Goal: Information Seeking & Learning: Learn about a topic

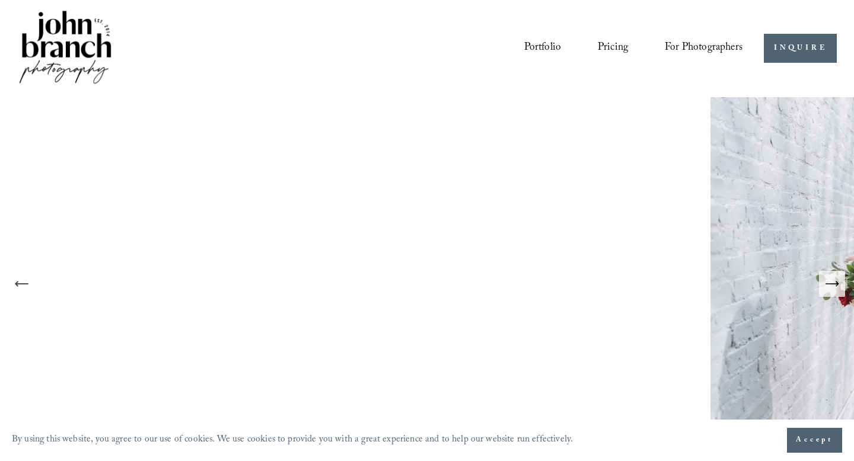
scroll to position [77, 0]
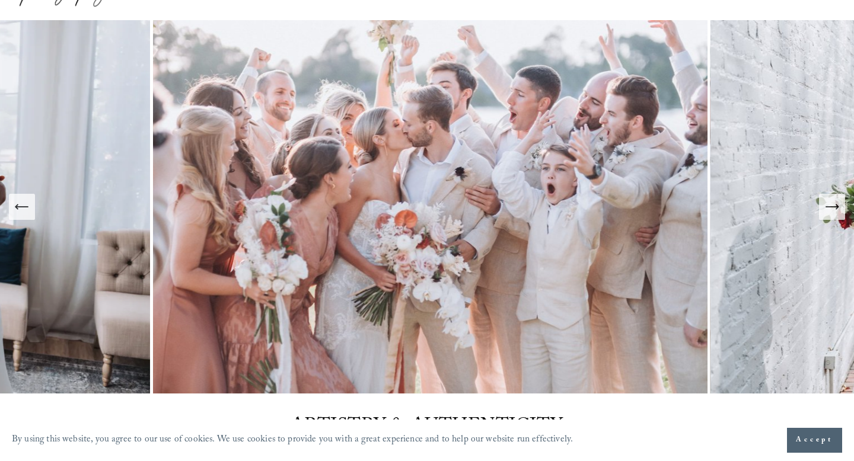
click at [836, 206] on icon "Next Slide" at bounding box center [837, 207] width 2 height 5
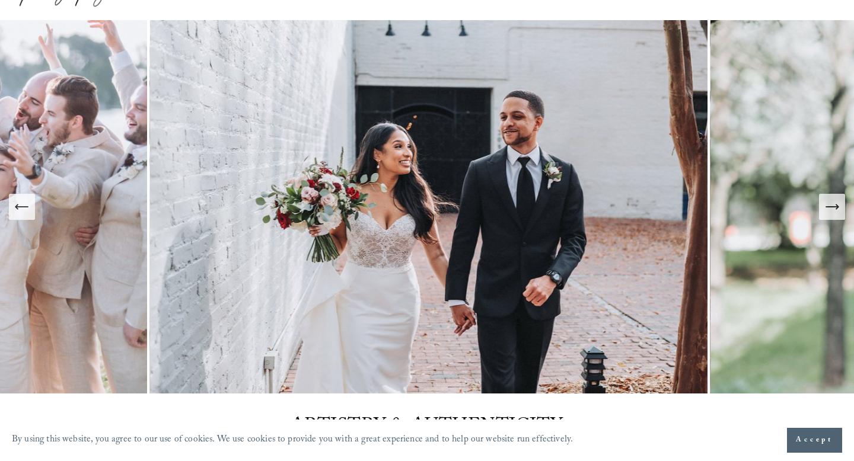
click at [832, 209] on icon "Next Slide" at bounding box center [832, 207] width 17 height 17
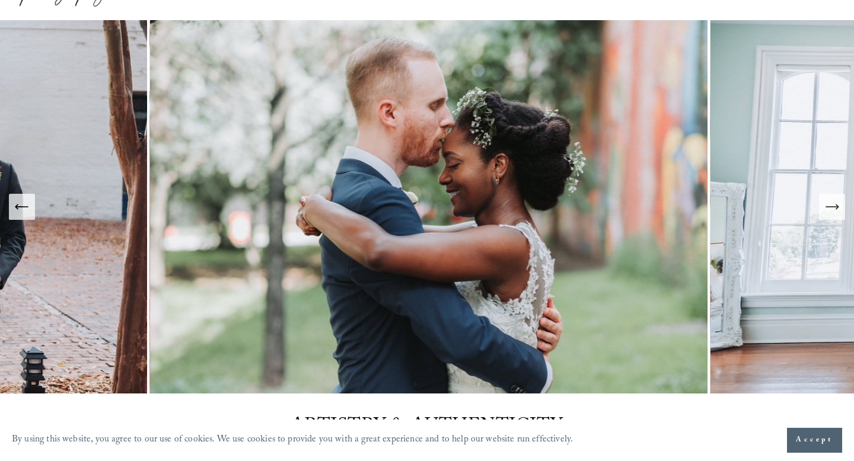
click at [832, 209] on icon "Next Slide" at bounding box center [832, 207] width 17 height 17
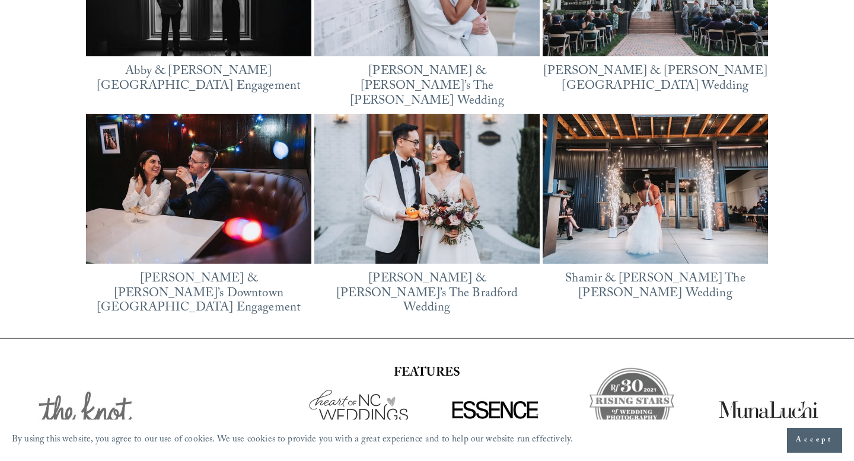
scroll to position [1658, 0]
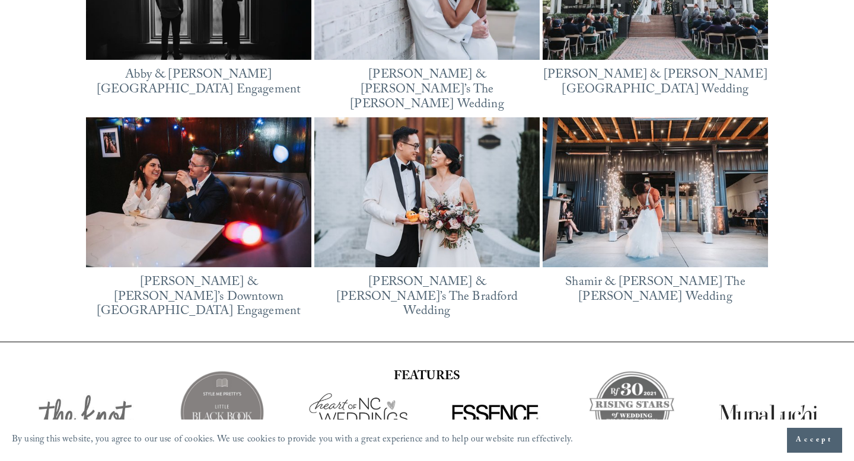
click at [205, 221] on img at bounding box center [198, 192] width 225 height 150
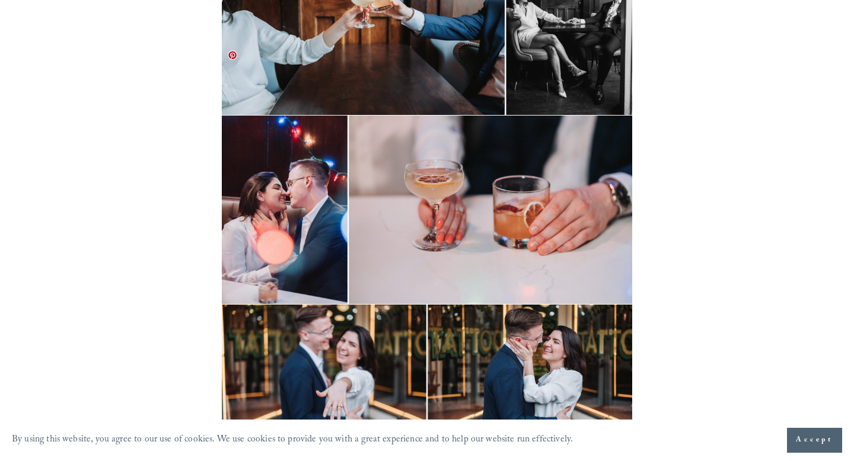
scroll to position [3336, 0]
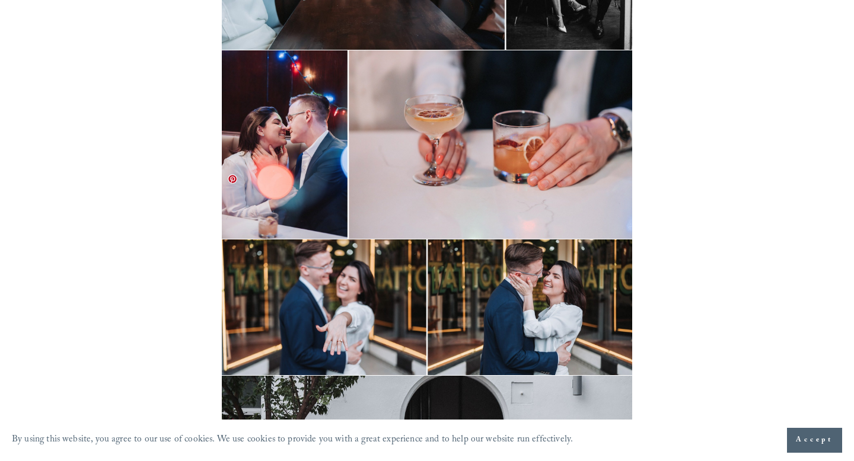
click at [521, 257] on img at bounding box center [427, 308] width 410 height 136
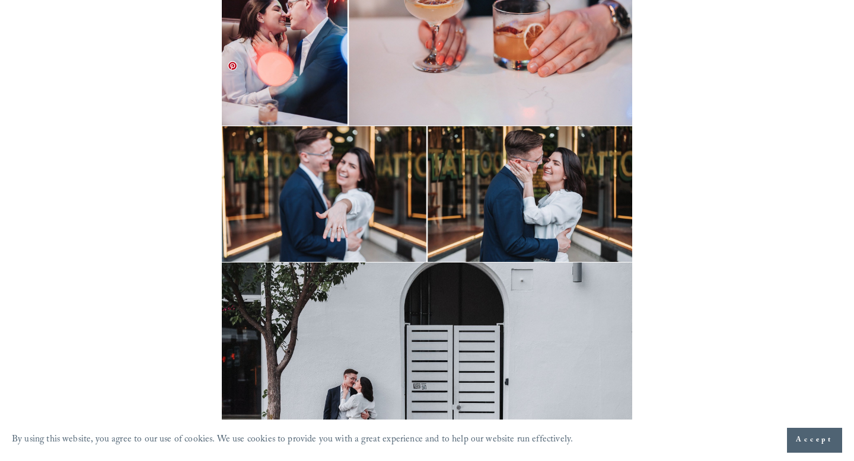
scroll to position [3635, 0]
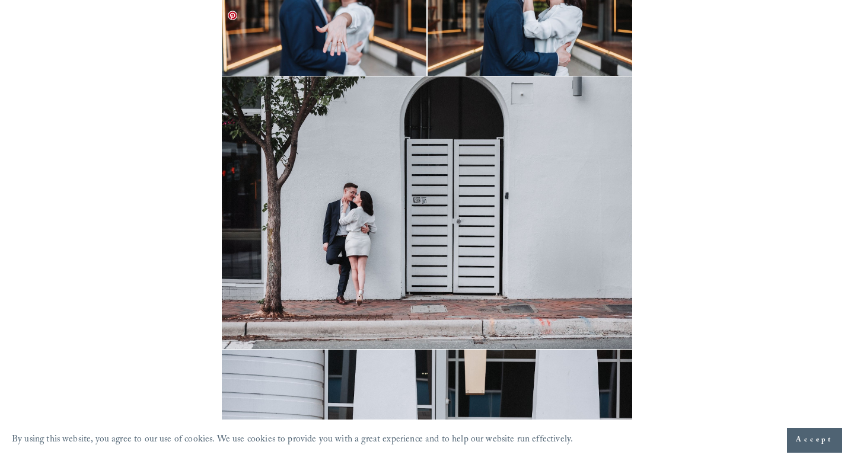
click at [512, 144] on img at bounding box center [427, 213] width 410 height 273
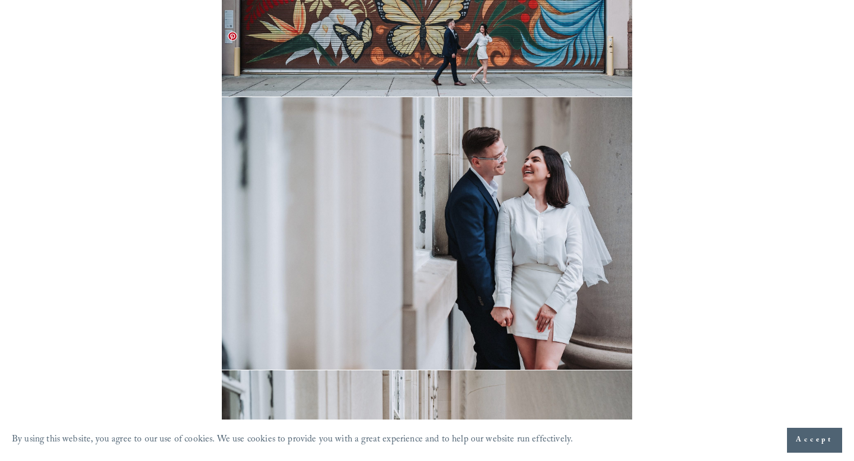
scroll to position [4820, 0]
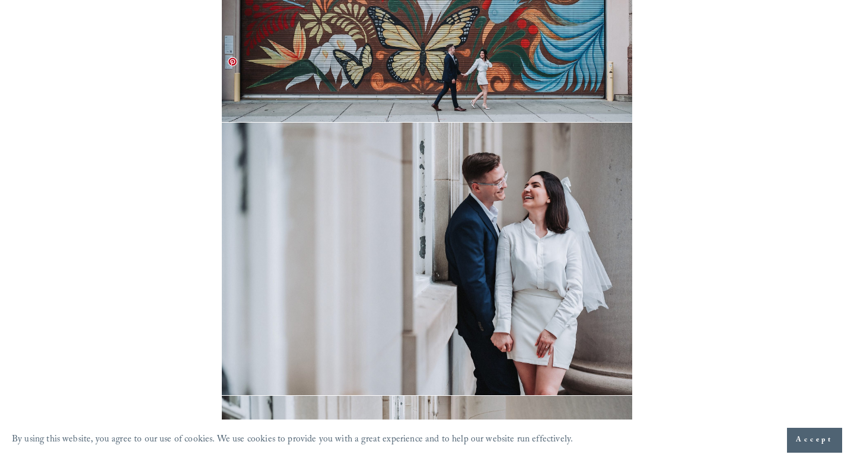
click at [504, 216] on img at bounding box center [427, 259] width 410 height 273
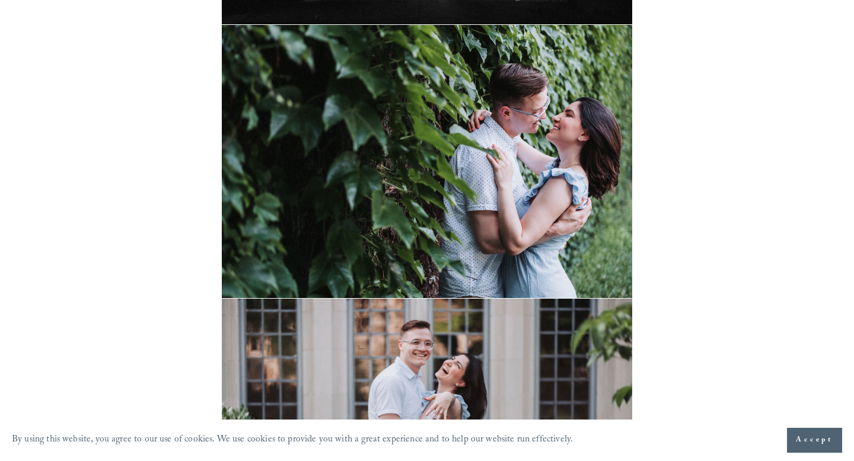
scroll to position [0, 0]
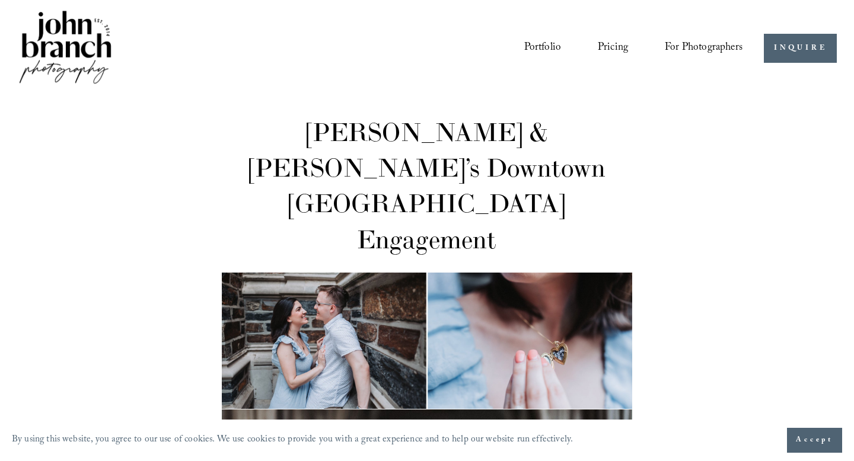
click at [616, 43] on link "Pricing" at bounding box center [613, 48] width 30 height 23
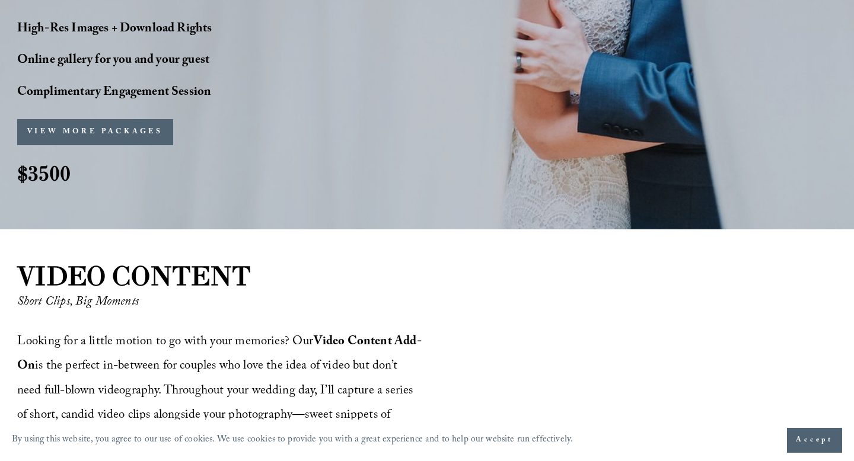
scroll to position [1196, 0]
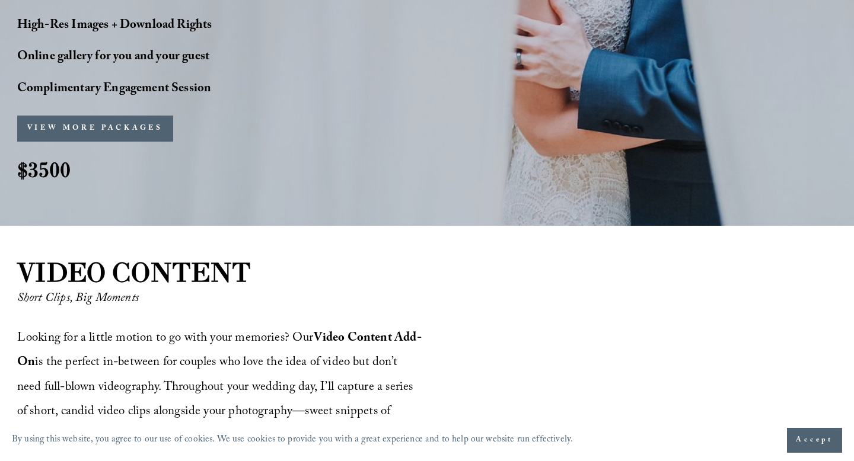
click at [62, 116] on button "VIEW MORE PACKAGES" at bounding box center [95, 129] width 156 height 26
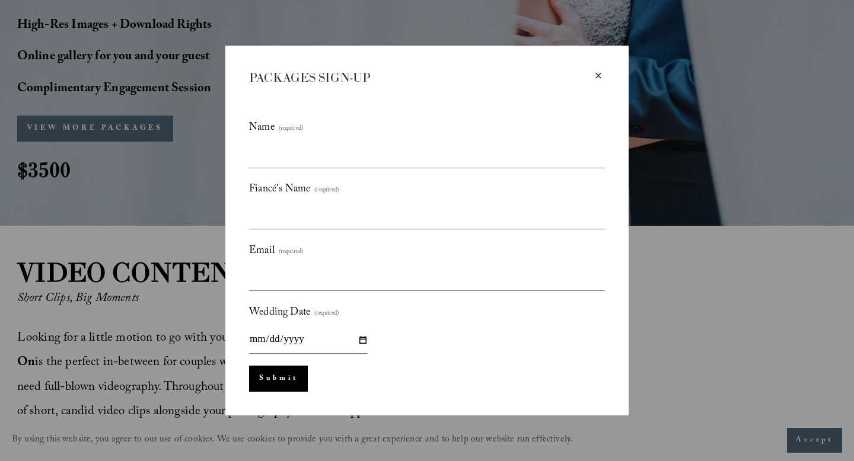
click at [852, 224] on div "× PACKAGES SIGN-UP Name (required) Fiancé's Name (required) Email (required) We…" at bounding box center [427, 230] width 854 height 461
click at [595, 71] on div "×" at bounding box center [598, 75] width 13 height 13
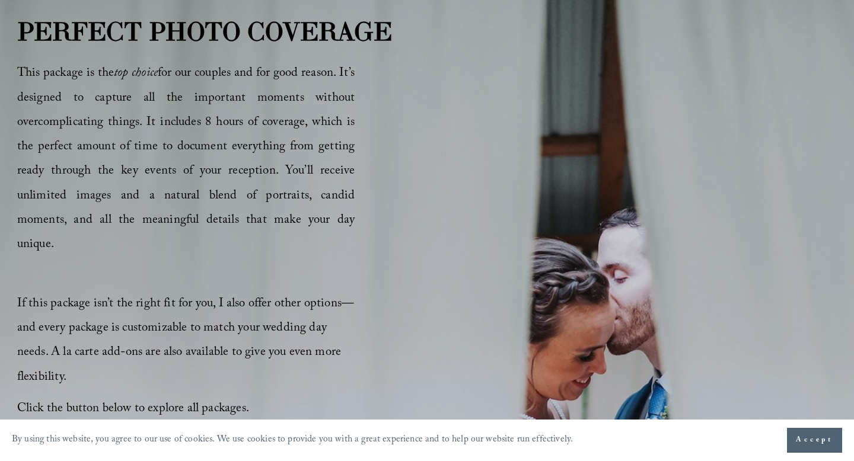
scroll to position [0, 0]
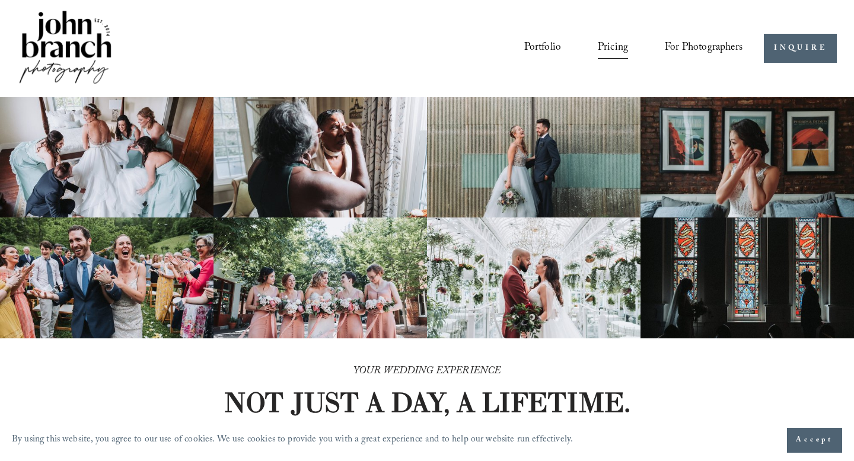
click at [702, 45] on span "For Photographers" at bounding box center [704, 49] width 78 height 20
click at [0, 0] on span "Presets" at bounding box center [0, 0] width 0 height 0
